Goal: Find contact information: Find contact information

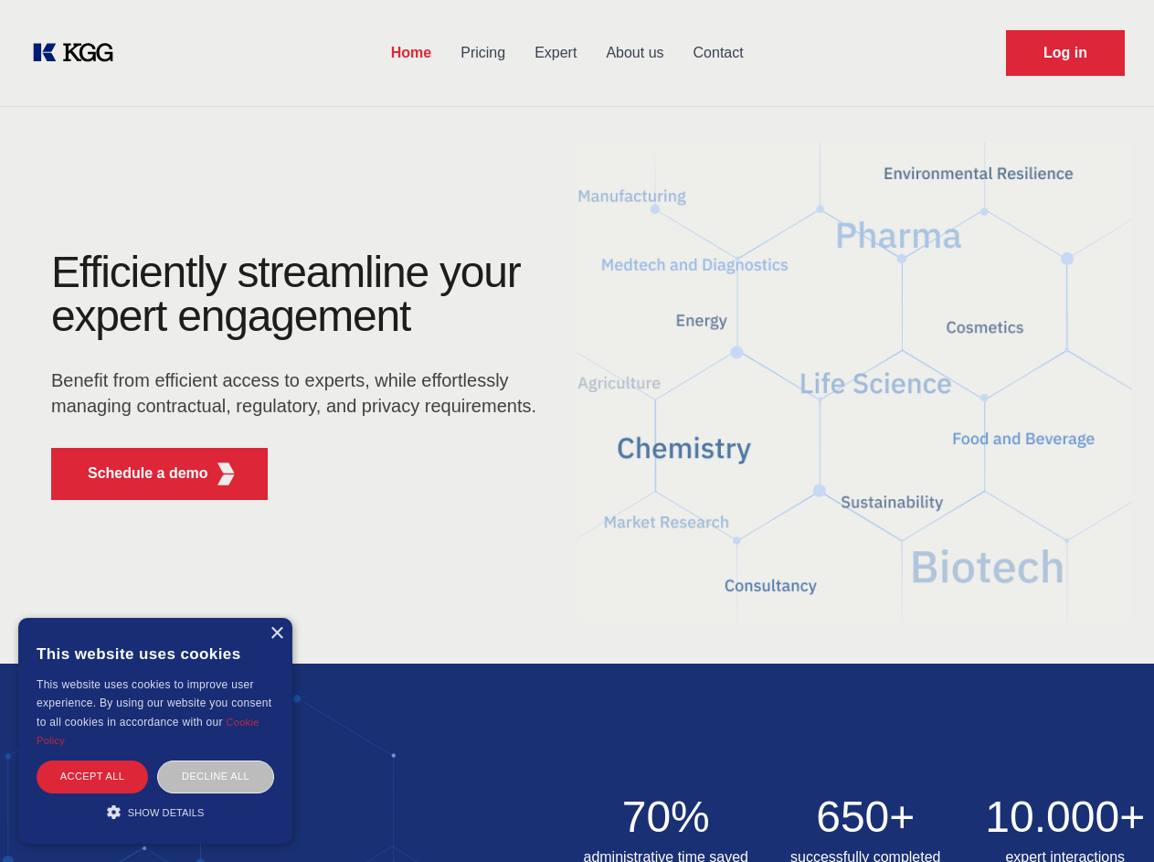
click at [577, 430] on div "Efficiently streamline your expert engagement Benefit from efficient access to …" at bounding box center [300, 382] width 556 height 264
click at [137, 473] on p "Schedule a demo" at bounding box center [148, 473] width 121 height 22
click at [276, 633] on div "× This website uses cookies This website uses cookies to improve user experienc…" at bounding box center [155, 731] width 274 height 226
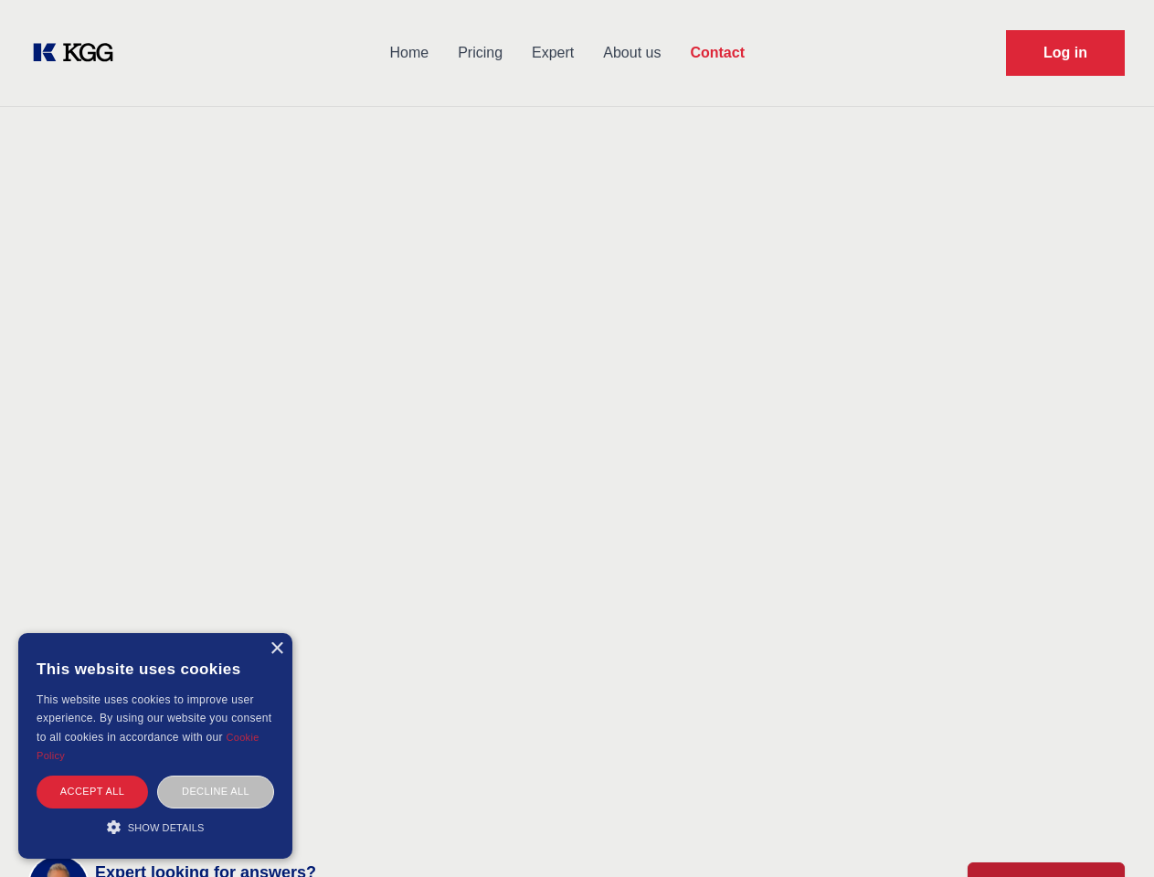
click at [92, 776] on div "Accept all" at bounding box center [92, 792] width 111 height 32
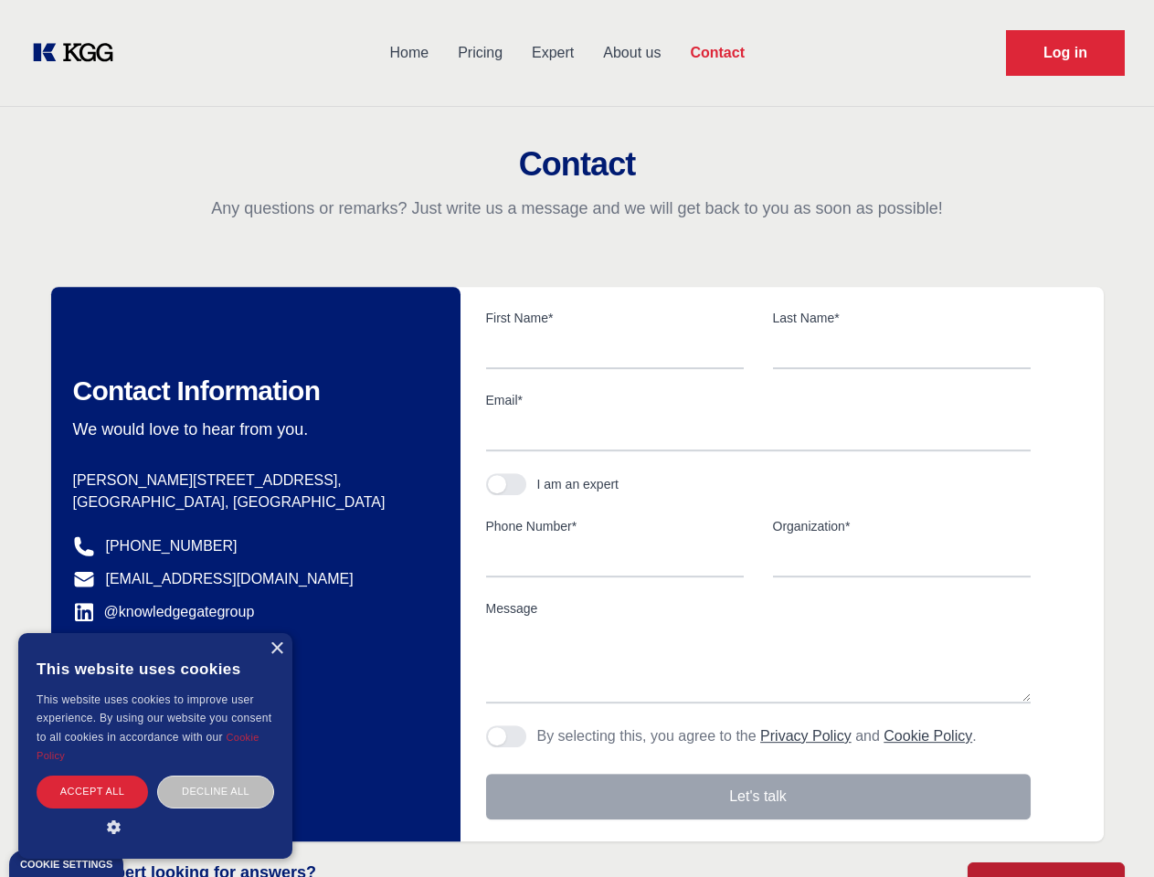
click at [216, 776] on div "Decline all" at bounding box center [215, 792] width 117 height 32
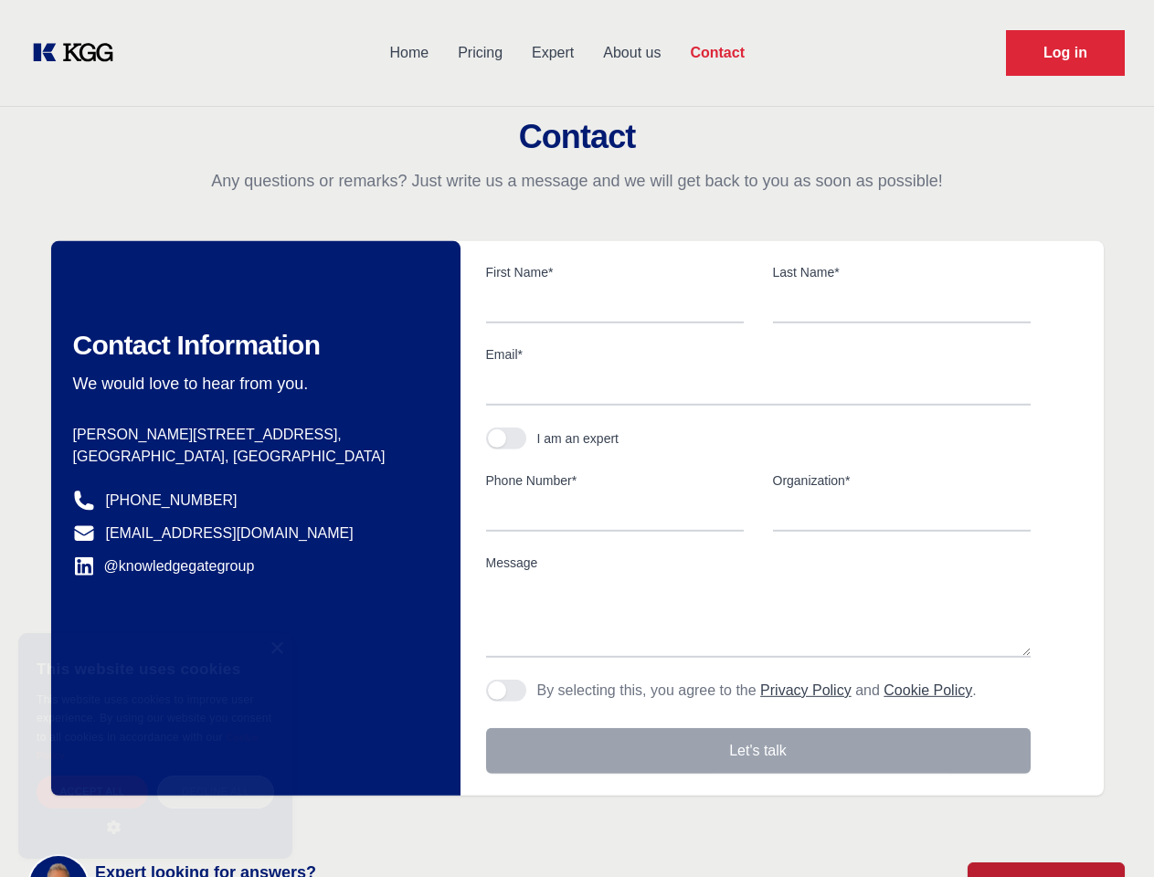
click at [155, 812] on main "Contact Any questions or remarks? Just write us a message and we will get back …" at bounding box center [577, 475] width 1154 height 951
